Goal: Task Accomplishment & Management: Use online tool/utility

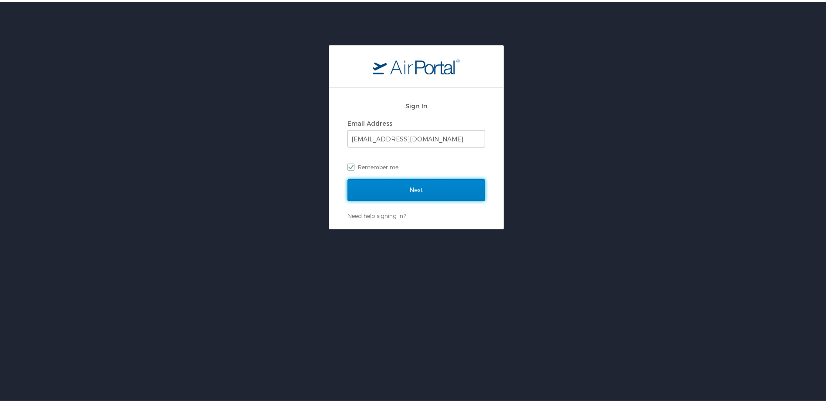
click at [395, 193] on input "Next" at bounding box center [416, 189] width 138 height 22
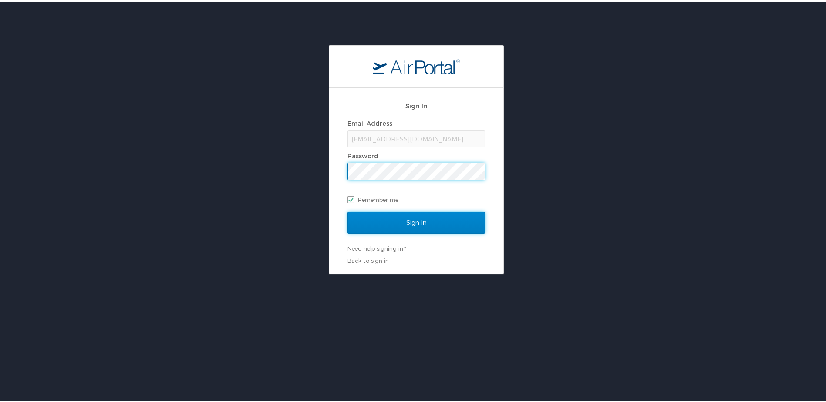
click at [398, 222] on input "Sign In" at bounding box center [416, 221] width 138 height 22
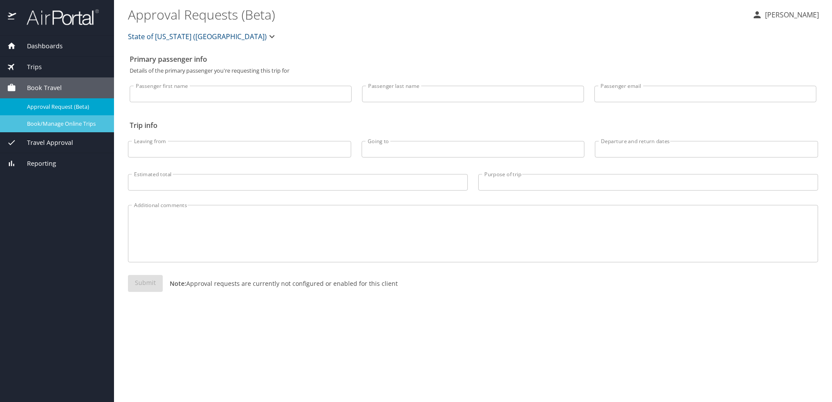
click at [90, 126] on span "Book/Manage Online Trips" at bounding box center [65, 124] width 77 height 8
